Goal: Navigation & Orientation: Find specific page/section

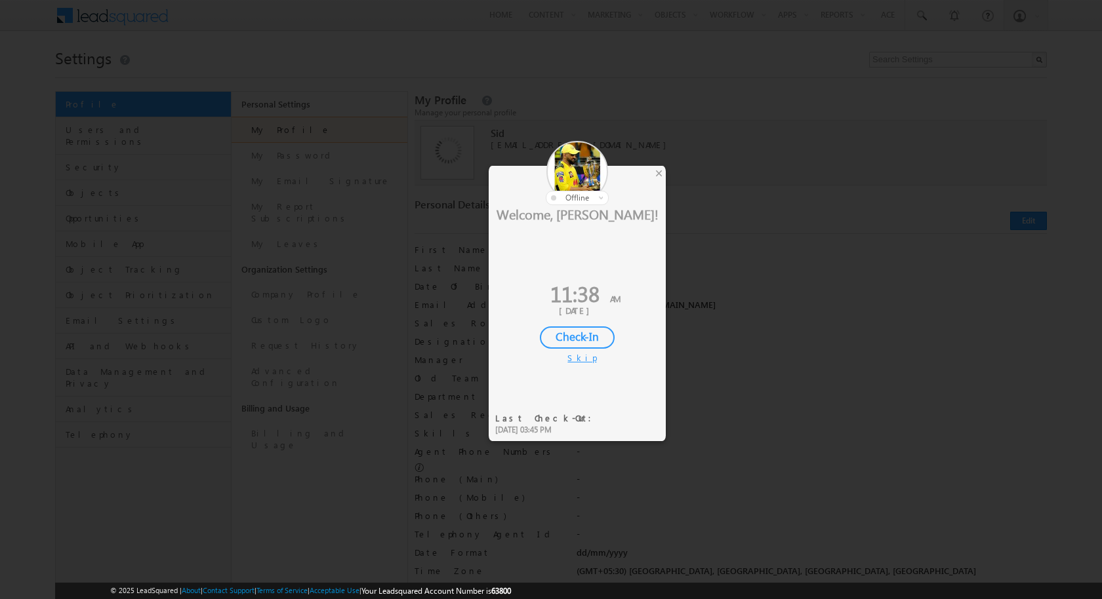
click at [575, 359] on div "Skip" at bounding box center [577, 358] width 20 height 12
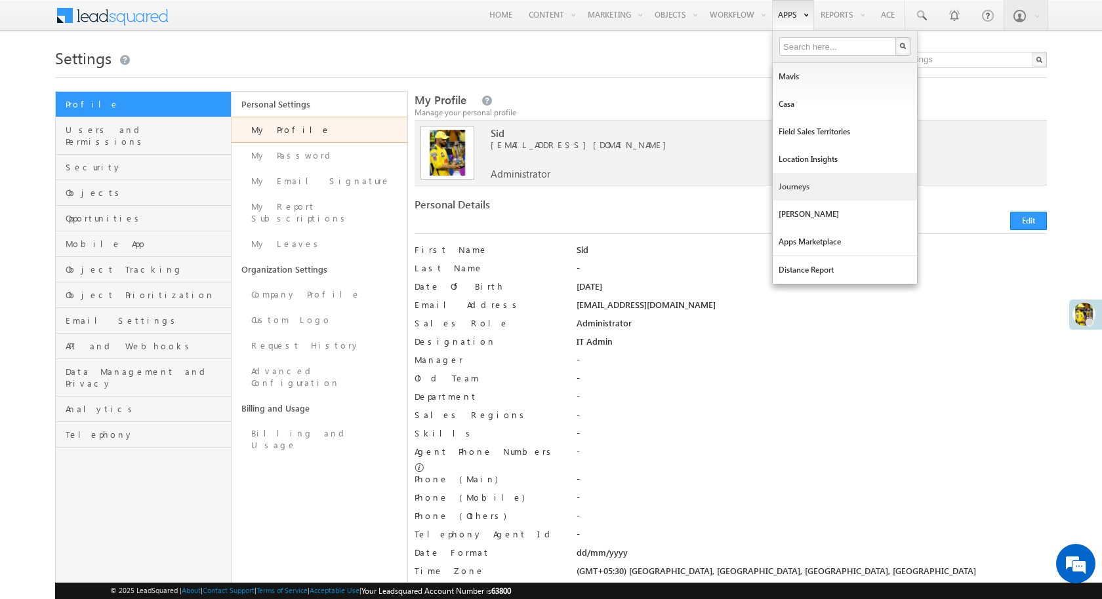
click at [821, 188] on link "Journeys" at bounding box center [845, 187] width 144 height 28
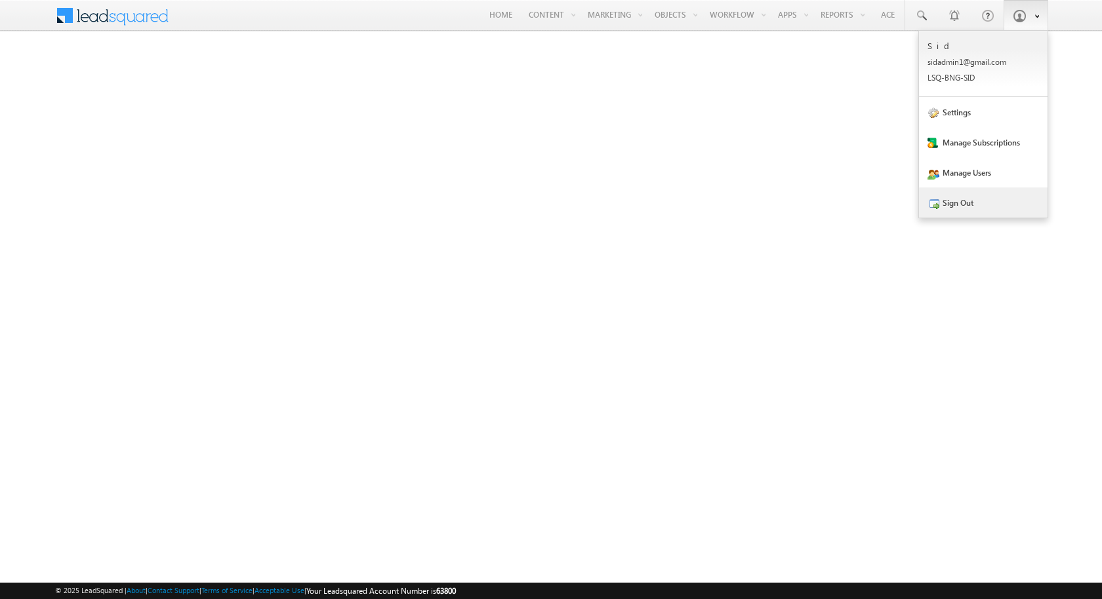
click at [997, 195] on link "Sign Out" at bounding box center [983, 203] width 129 height 30
